Goal: Find contact information: Find contact information

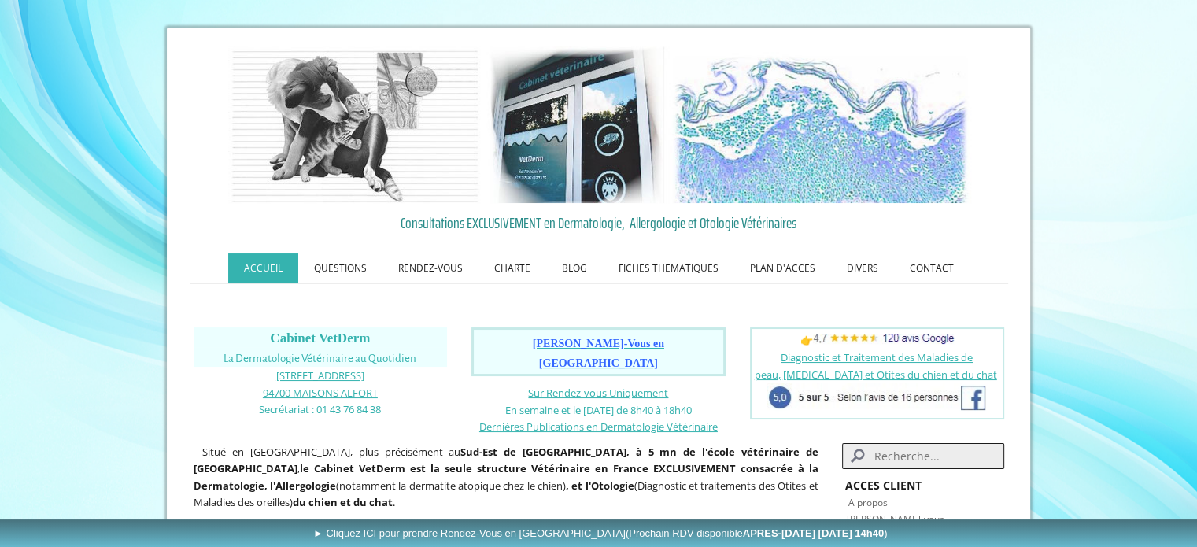
click at [263, 269] on link "ACCUEIL" at bounding box center [263, 268] width 70 height 30
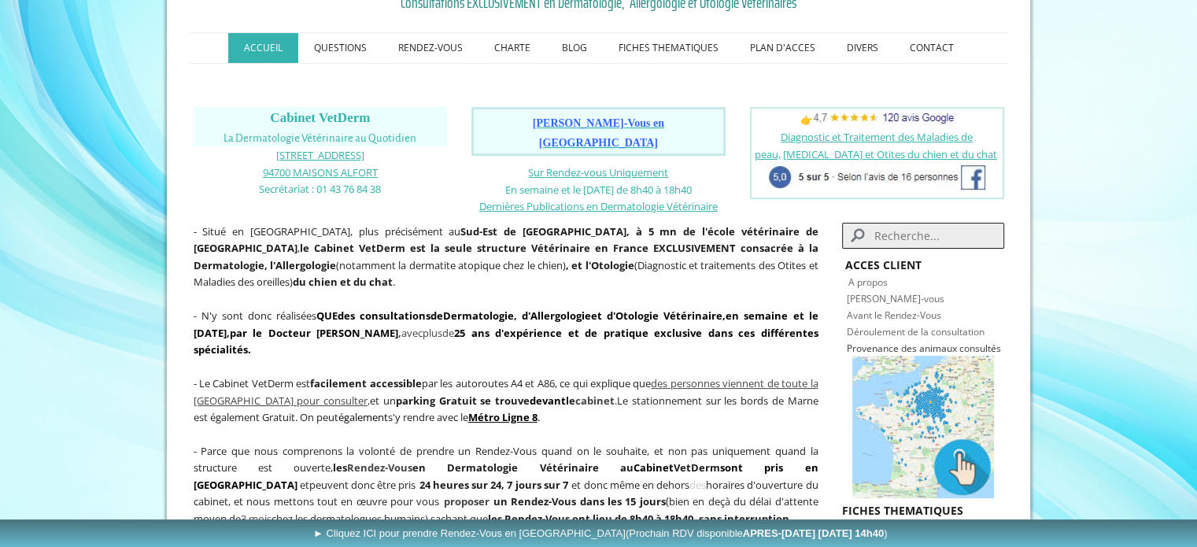
scroll to position [224, 0]
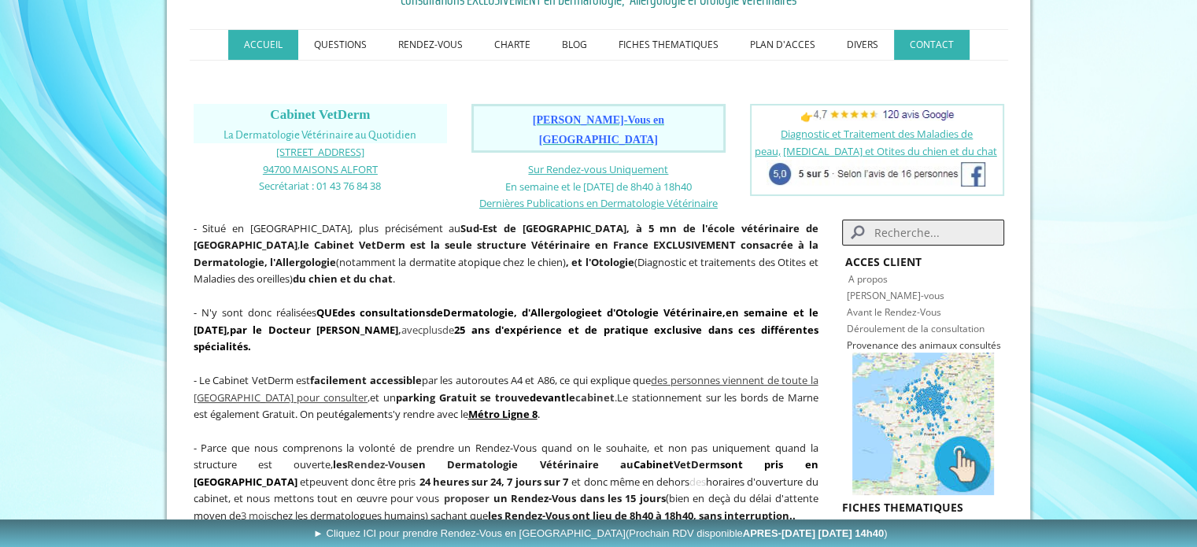
click at [912, 45] on link "CONTACT" at bounding box center [932, 45] width 76 height 30
